Goal: Information Seeking & Learning: Learn about a topic

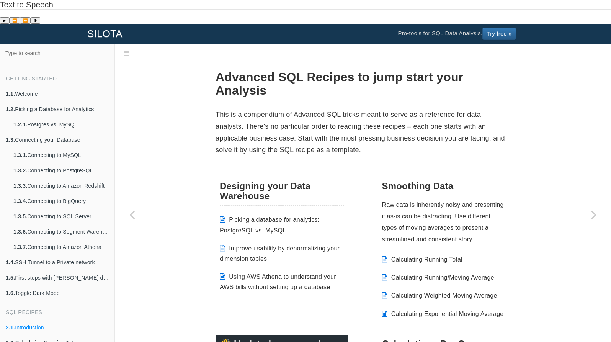
click at [410, 274] on link "Calculating Running/Moving Average" at bounding box center [442, 277] width 103 height 7
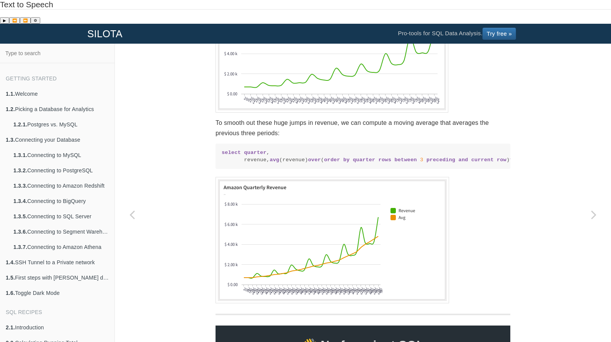
scroll to position [371, 0]
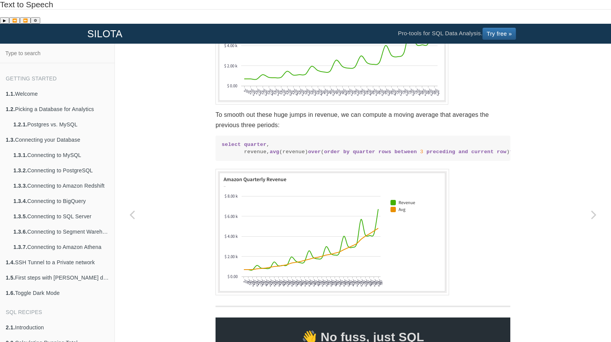
click at [386, 144] on code "select quarter , revenue, avg (revenue) over ( order by quarter rows between 3 …" at bounding box center [363, 148] width 282 height 15
click at [386, 141] on code "select quarter , revenue, avg (revenue) over ( order by quarter rows between 3 …" at bounding box center [363, 148] width 282 height 15
click at [394, 149] on span "between" at bounding box center [405, 152] width 23 height 6
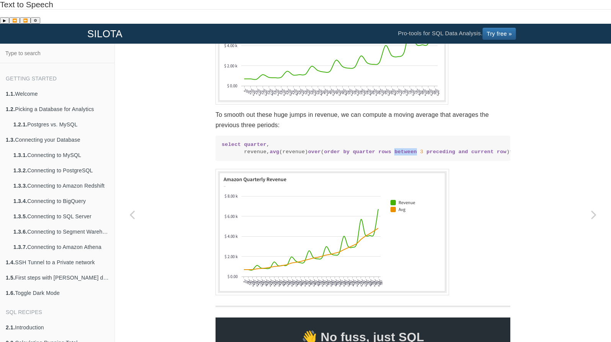
click at [394, 149] on span "between" at bounding box center [405, 152] width 23 height 6
click at [344, 150] on pre "select quarter , revenue, avg (revenue) over ( order by quarter rows between 3 …" at bounding box center [362, 147] width 295 height 25
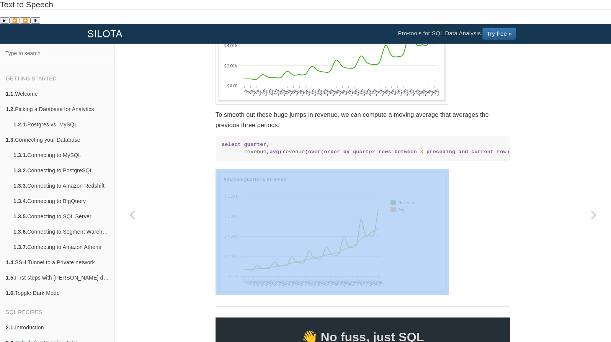
click at [344, 150] on pre "select quarter , revenue, avg (revenue) over ( order by quarter rows between 3 …" at bounding box center [362, 147] width 295 height 25
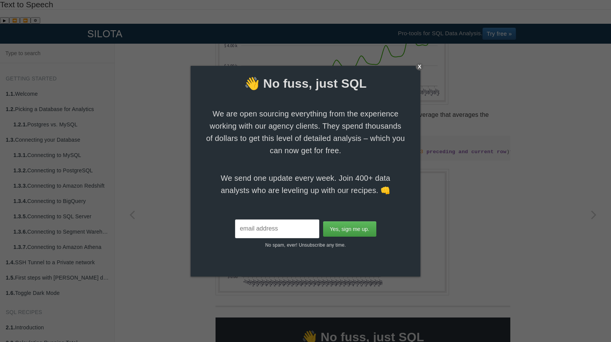
click at [418, 67] on div "X" at bounding box center [420, 67] width 8 height 8
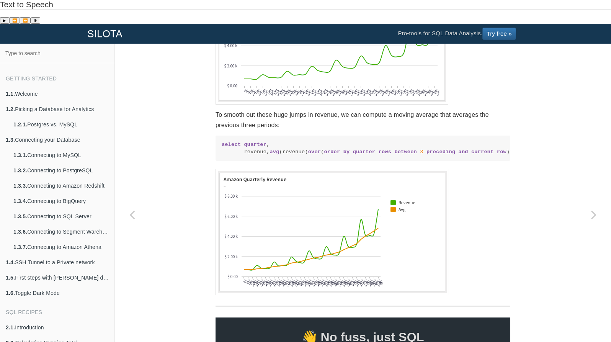
click at [372, 141] on code "select quarter , revenue, avg (revenue) over ( order by quarter rows between 3 …" at bounding box center [363, 148] width 282 height 15
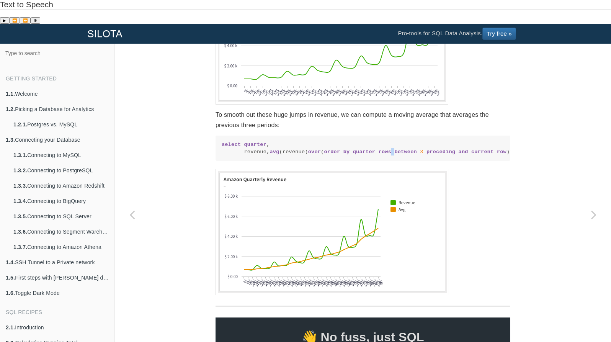
click at [372, 141] on code "select quarter , revenue, avg (revenue) over ( order by quarter rows between 3 …" at bounding box center [363, 148] width 282 height 15
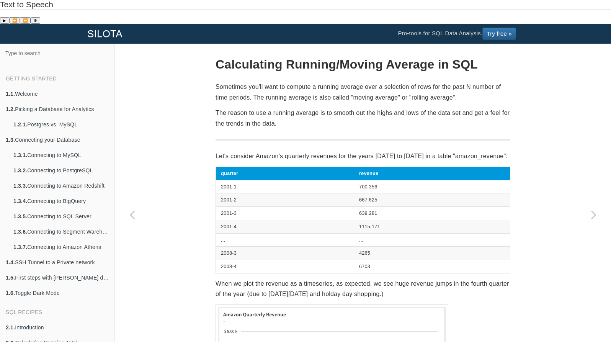
scroll to position [29, 0]
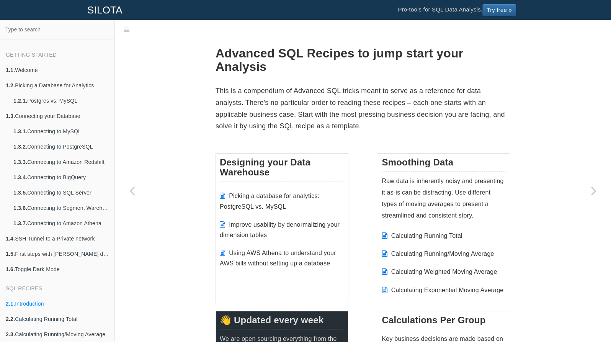
scroll to position [19, 0]
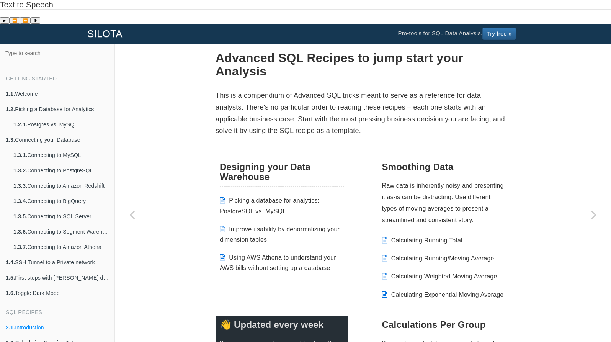
click at [421, 273] on link "Calculating Weighted Moving Average" at bounding box center [444, 276] width 106 height 7
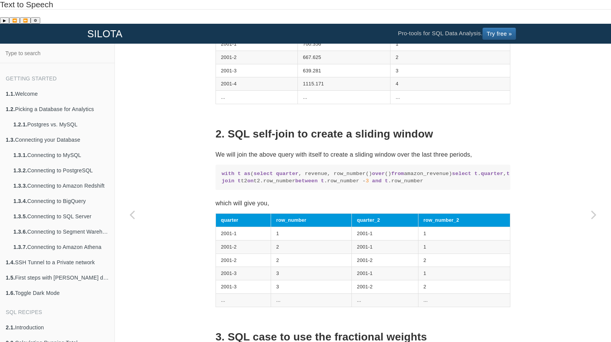
scroll to position [582, 0]
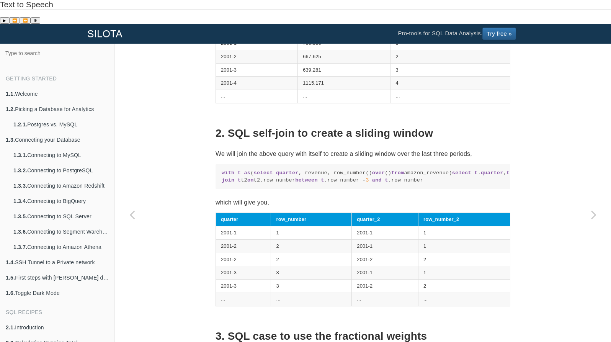
click at [293, 180] on code "with t as ( select quarter , revenue, row_number() over () from amazon_revenue)…" at bounding box center [363, 176] width 282 height 15
click at [290, 172] on code "with t as ( select quarter , revenue, row_number() over () from amazon_revenue)…" at bounding box center [363, 176] width 282 height 15
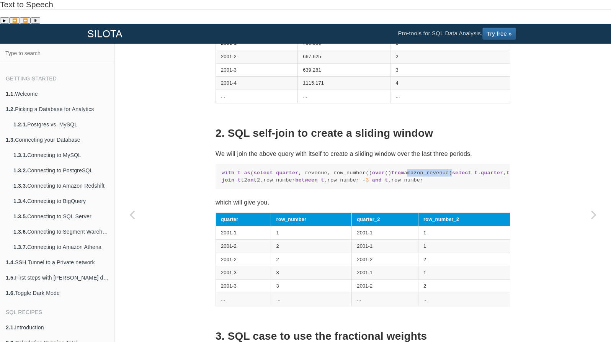
click at [290, 172] on code "with t as ( select quarter , revenue, row_number() over () from amazon_revenue)…" at bounding box center [363, 176] width 282 height 15
click at [295, 169] on code "with t as ( select quarter , revenue, row_number() over () from amazon_revenue)…" at bounding box center [363, 176] width 282 height 15
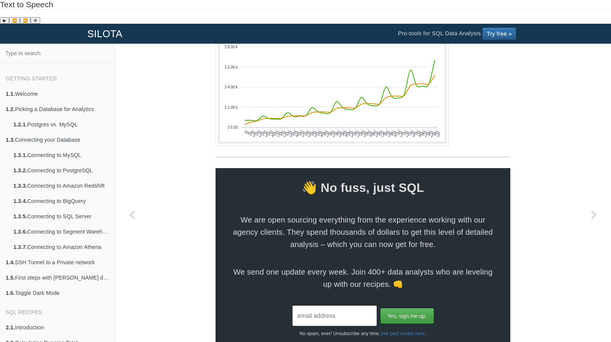
scroll to position [1188, 0]
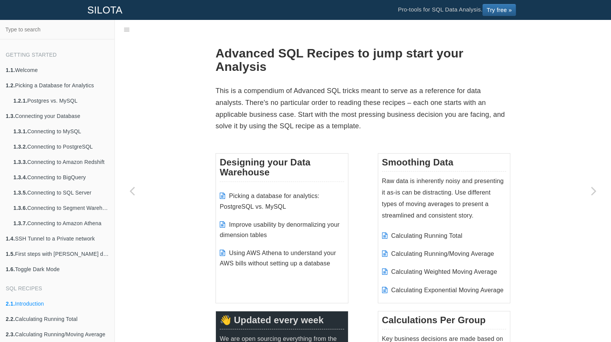
scroll to position [19, 0]
